Goal: Task Accomplishment & Management: Use online tool/utility

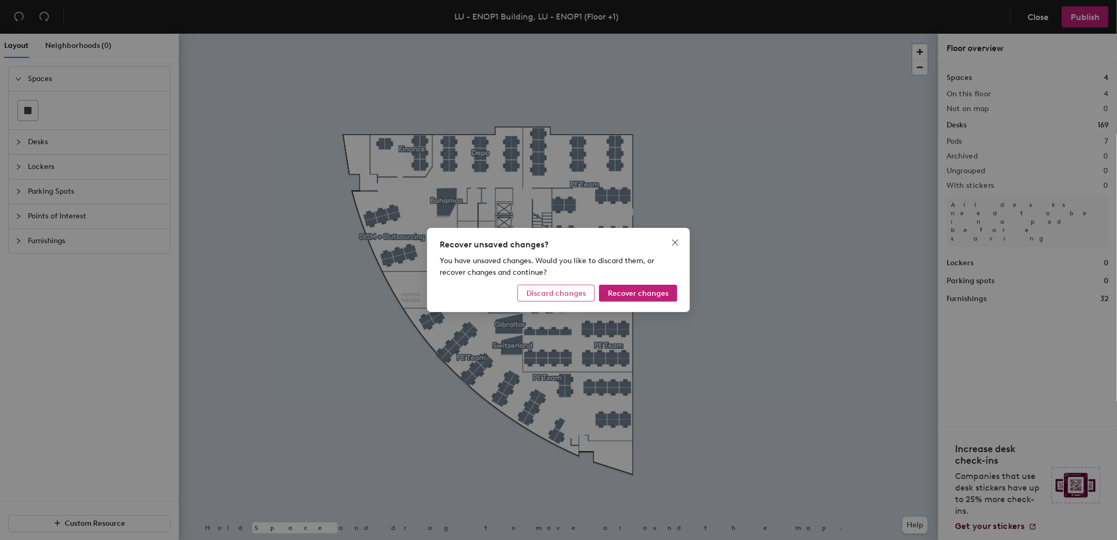
click at [566, 297] on span "Discard changes" at bounding box center [555, 293] width 59 height 9
click at [37, 143] on span "Desks" at bounding box center [96, 142] width 136 height 24
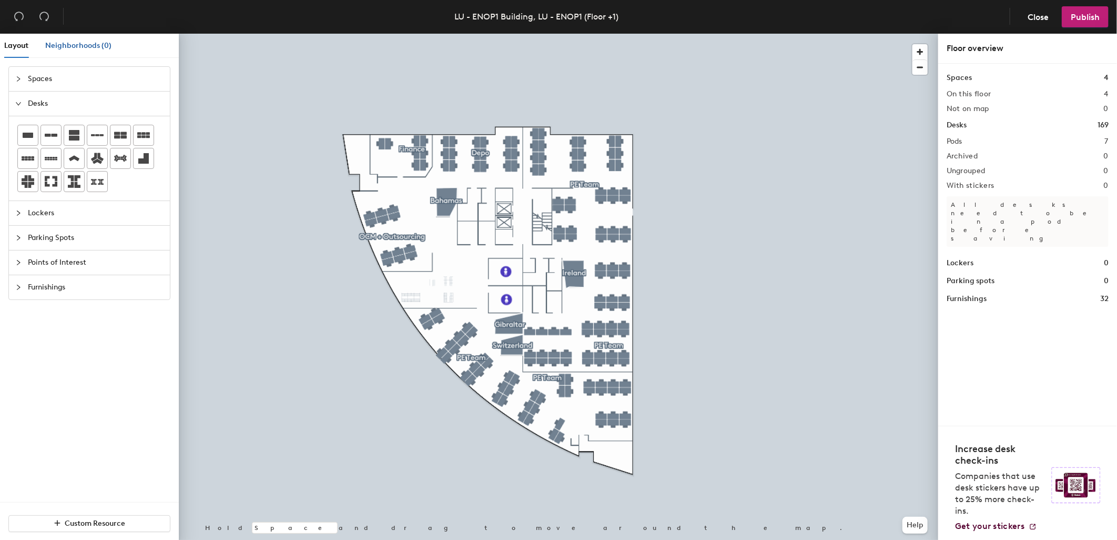
click at [92, 43] on span "Neighborhoods (0)" at bounding box center [78, 45] width 66 height 9
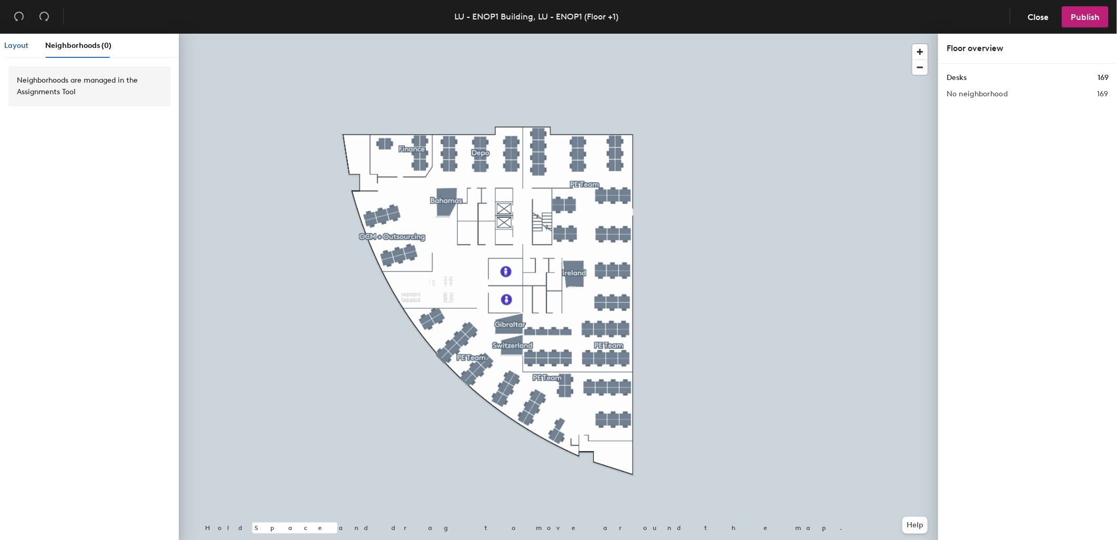
click at [27, 48] on span "Layout" at bounding box center [16, 45] width 24 height 9
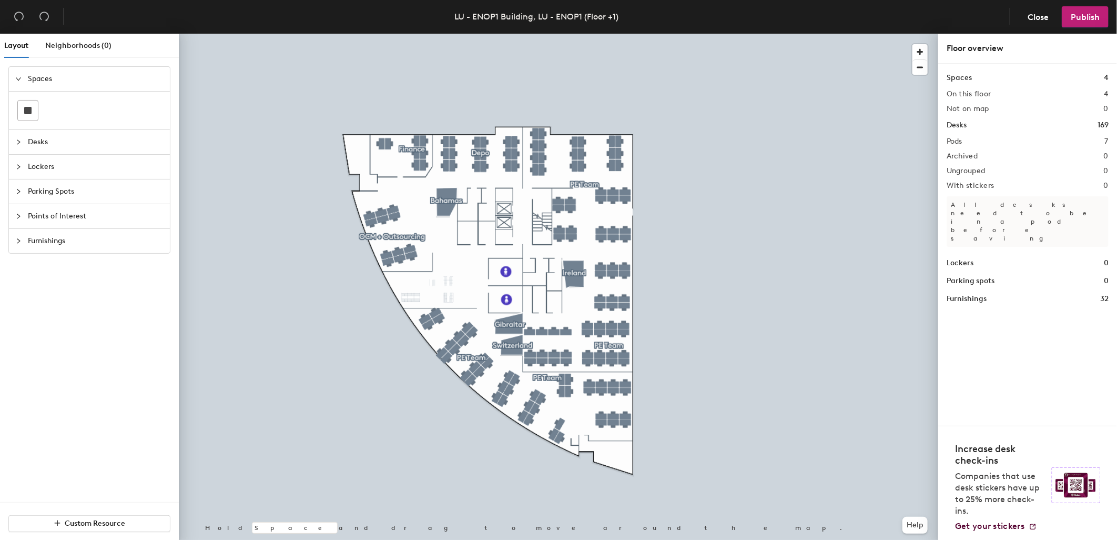
click at [17, 211] on div at bounding box center [21, 216] width 13 height 12
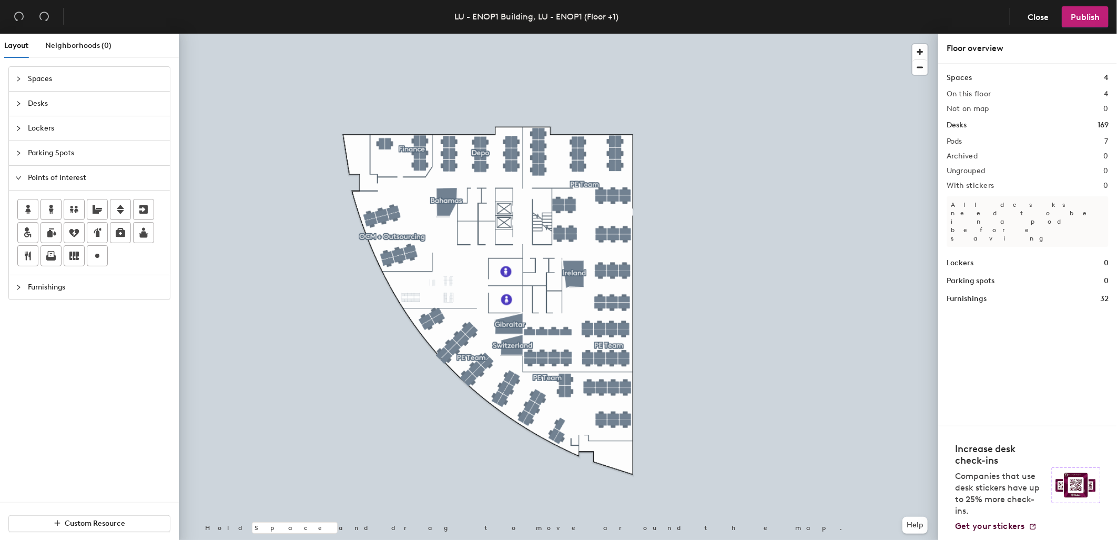
click at [17, 174] on div at bounding box center [21, 178] width 13 height 12
click at [17, 153] on icon "collapsed" at bounding box center [18, 153] width 6 height 6
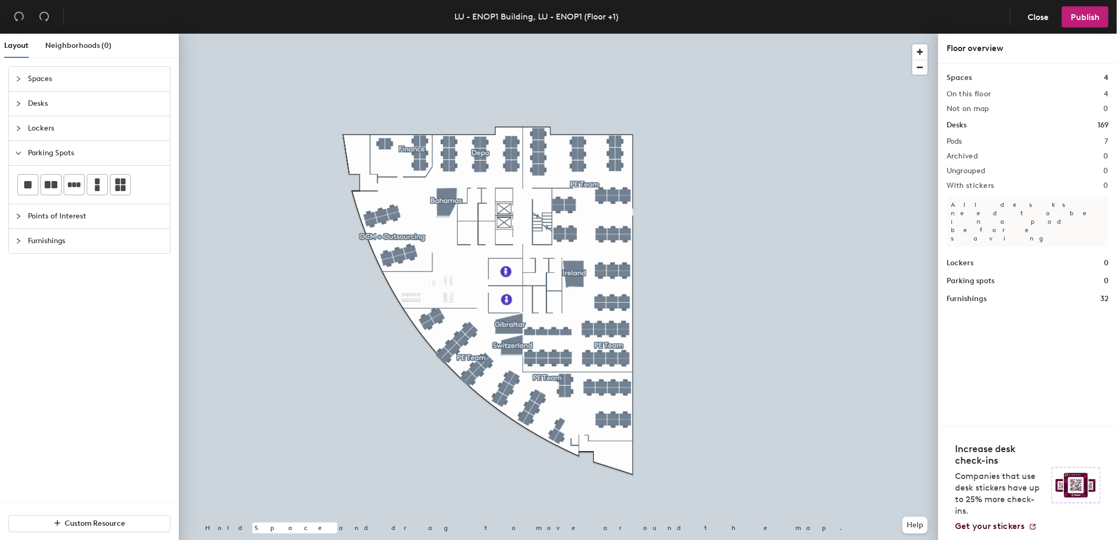
click at [18, 128] on icon "collapsed" at bounding box center [18, 128] width 6 height 6
click at [17, 106] on icon "collapsed" at bounding box center [18, 103] width 6 height 6
click at [18, 79] on icon "collapsed" at bounding box center [18, 79] width 6 height 6
click at [34, 113] on div at bounding box center [28, 110] width 20 height 20
click at [14, 240] on div "Furnishings" at bounding box center [89, 241] width 161 height 24
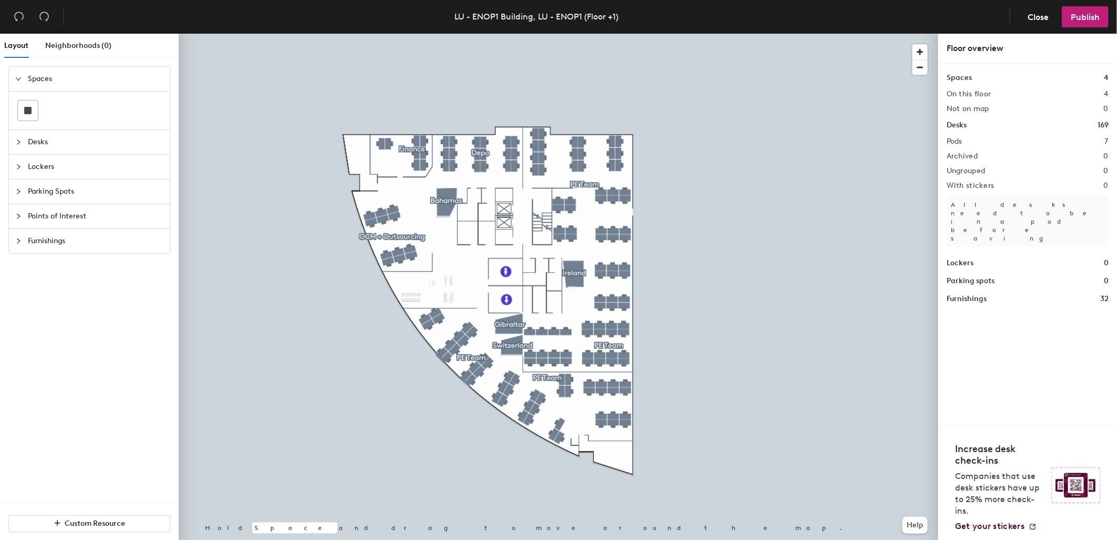
click at [16, 243] on icon "collapsed" at bounding box center [18, 241] width 6 height 6
click at [91, 519] on span "Custom Resource" at bounding box center [95, 523] width 60 height 9
click at [70, 40] on div "Neighborhoods (0)" at bounding box center [78, 46] width 66 height 12
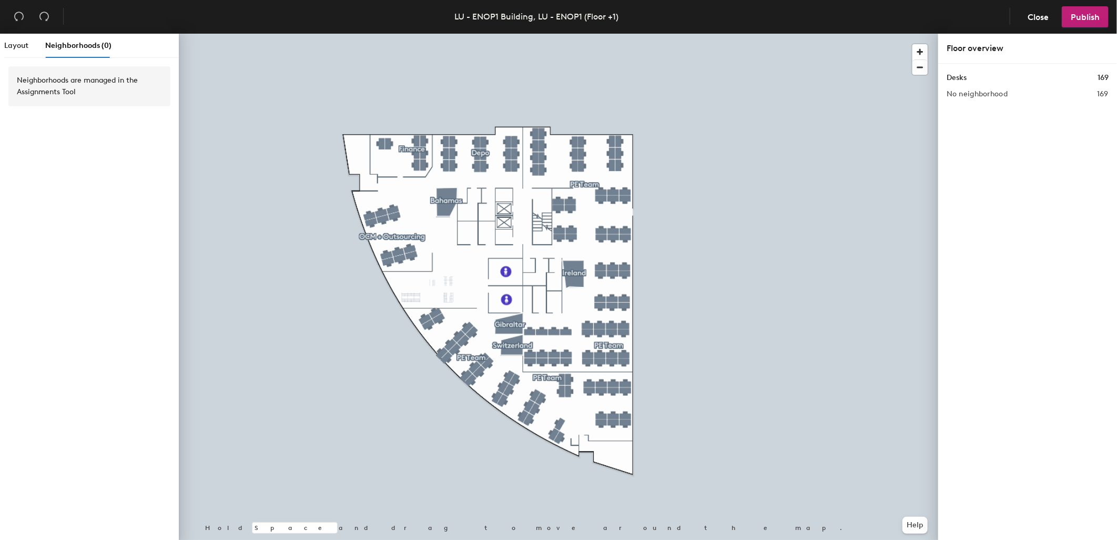
click at [70, 43] on span "Neighborhoods (0)" at bounding box center [78, 45] width 66 height 9
click at [29, 49] on div "Layout Neighborhoods (0)" at bounding box center [57, 46] width 107 height 24
click at [25, 49] on span "Layout" at bounding box center [16, 45] width 24 height 9
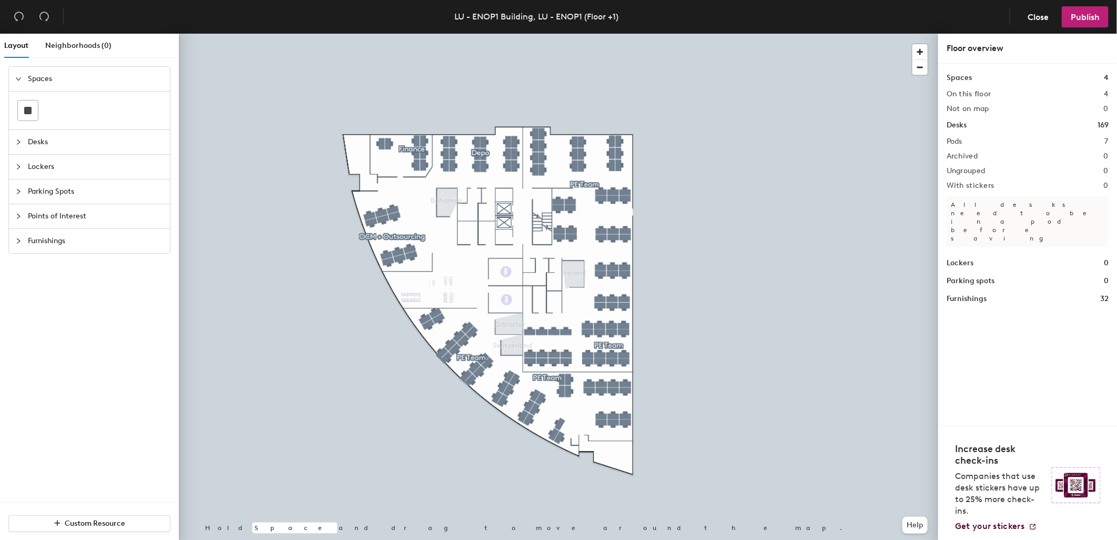
click at [18, 144] on icon "collapsed" at bounding box center [18, 142] width 6 height 6
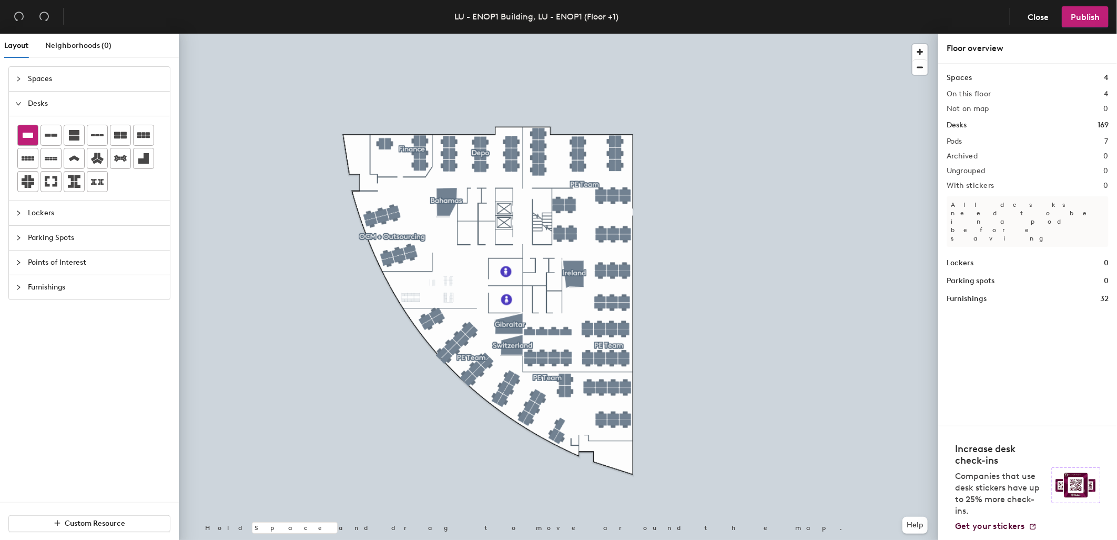
click at [37, 144] on div at bounding box center [28, 135] width 20 height 20
click at [32, 135] on icon at bounding box center [28, 135] width 11 height 5
click at [1037, 19] on span "Close" at bounding box center [1038, 17] width 21 height 10
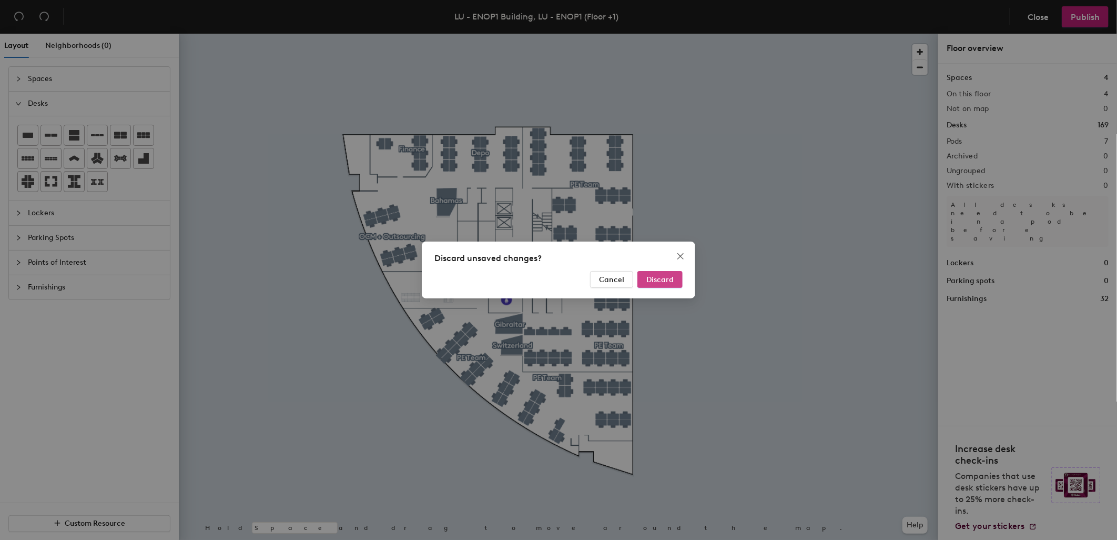
click at [670, 284] on button "Discard" at bounding box center [659, 279] width 45 height 17
